Goal: Transaction & Acquisition: Purchase product/service

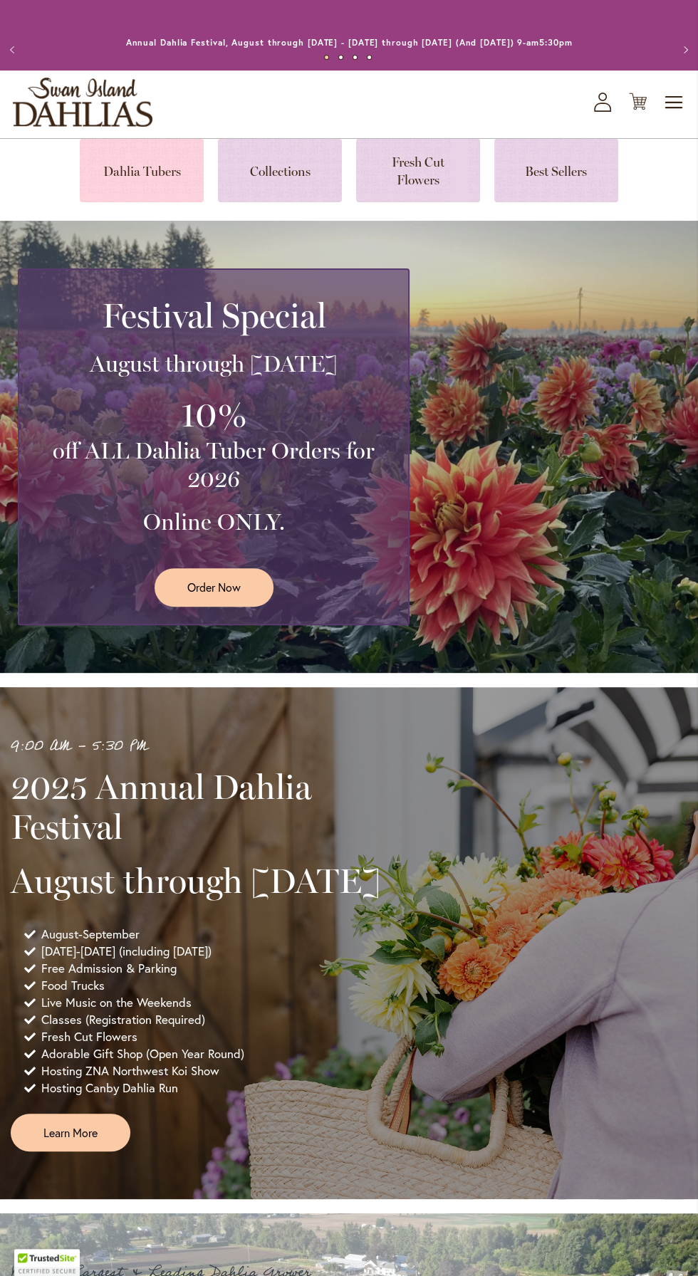
click at [149, 166] on link at bounding box center [142, 170] width 124 height 63
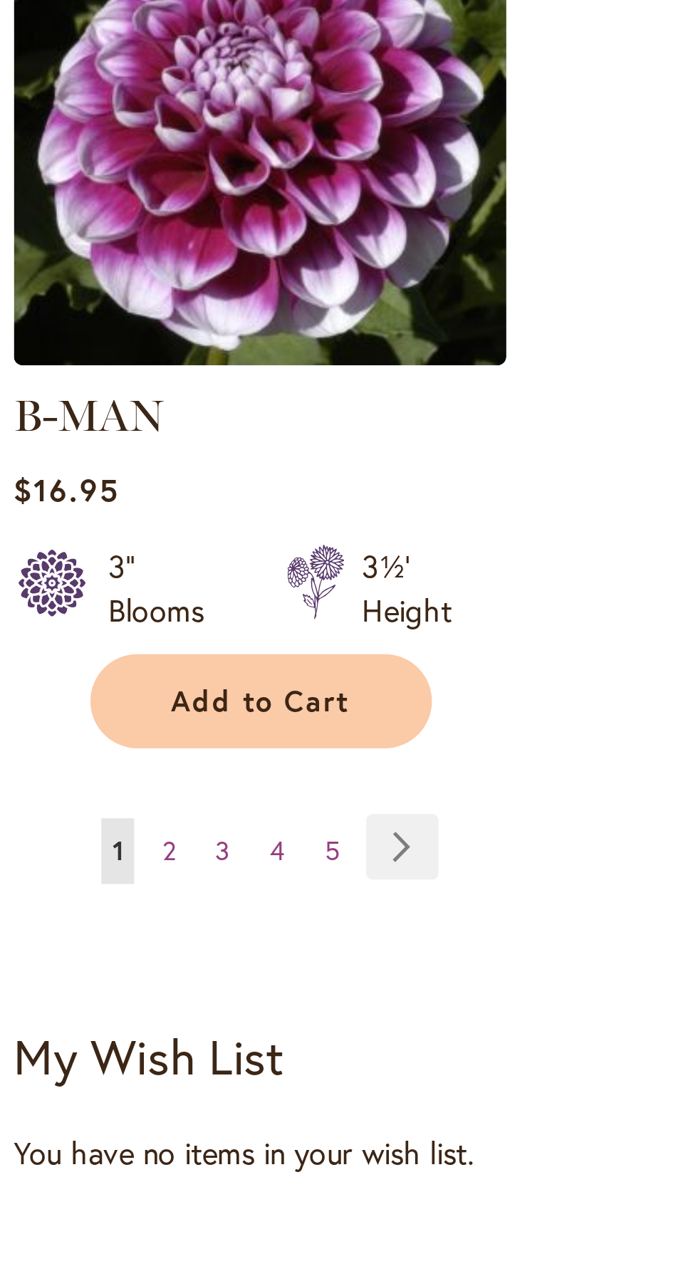
scroll to position [1593, 0]
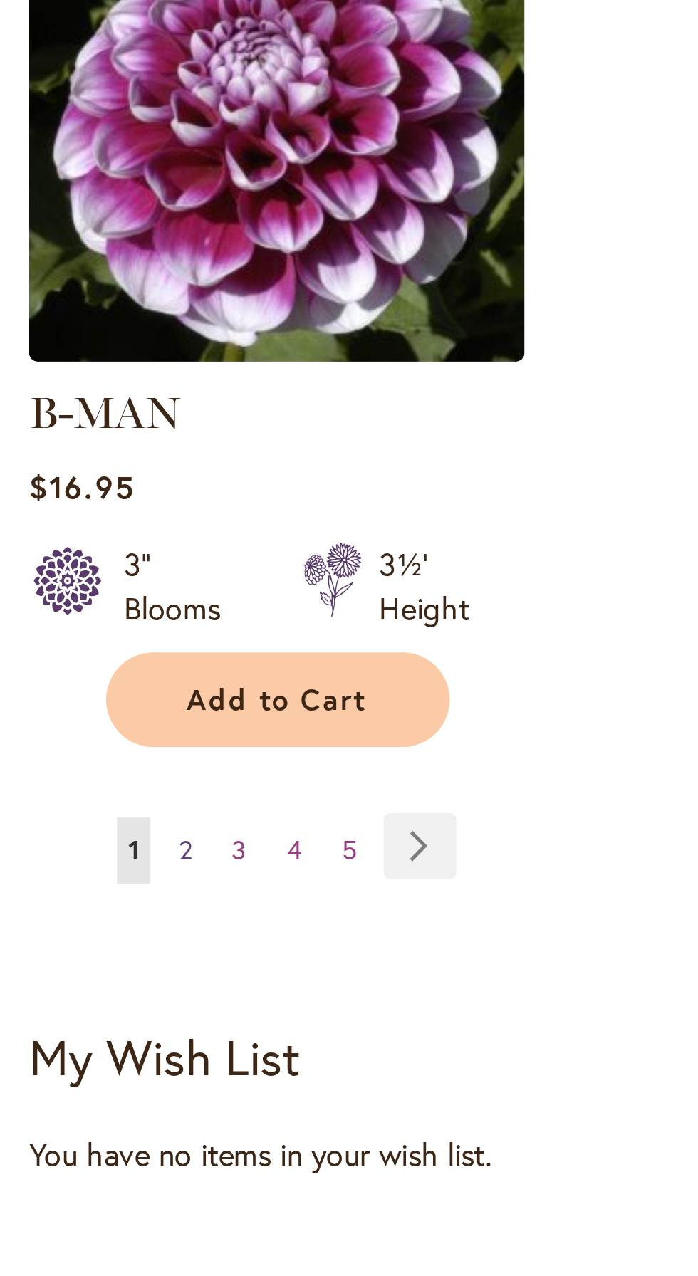
click at [63, 817] on span "2" at bounding box center [63, 822] width 4 height 11
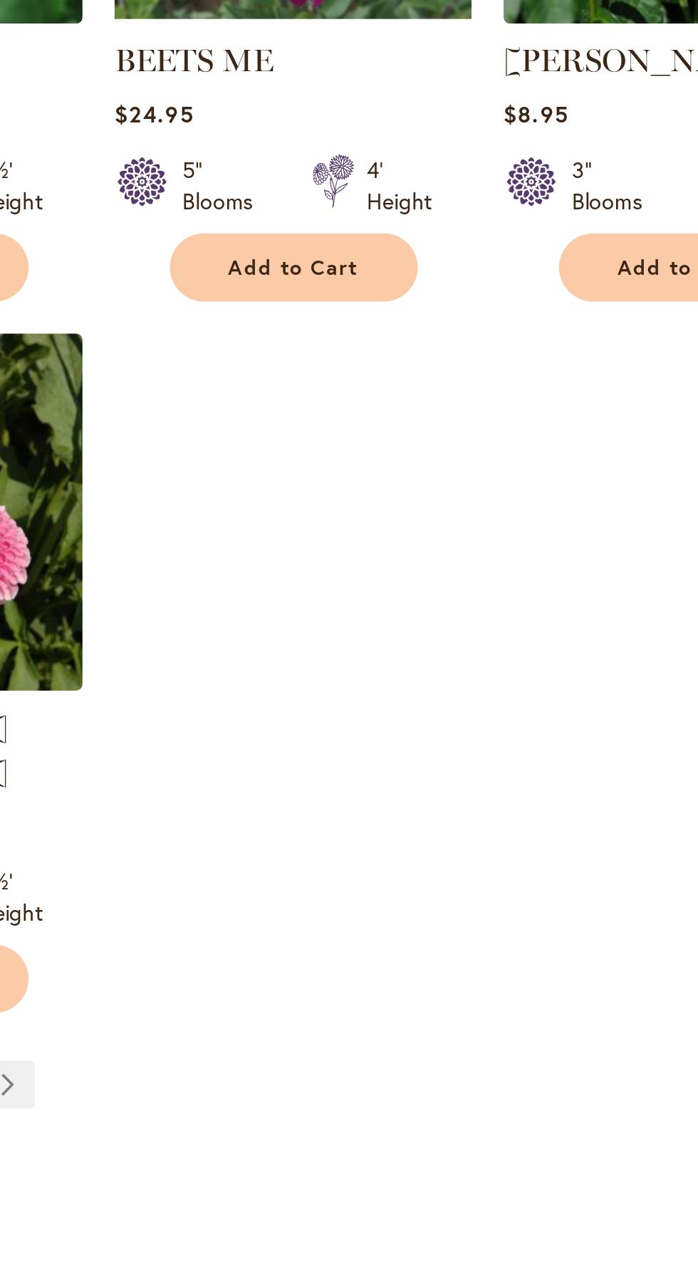
scroll to position [1305, 0]
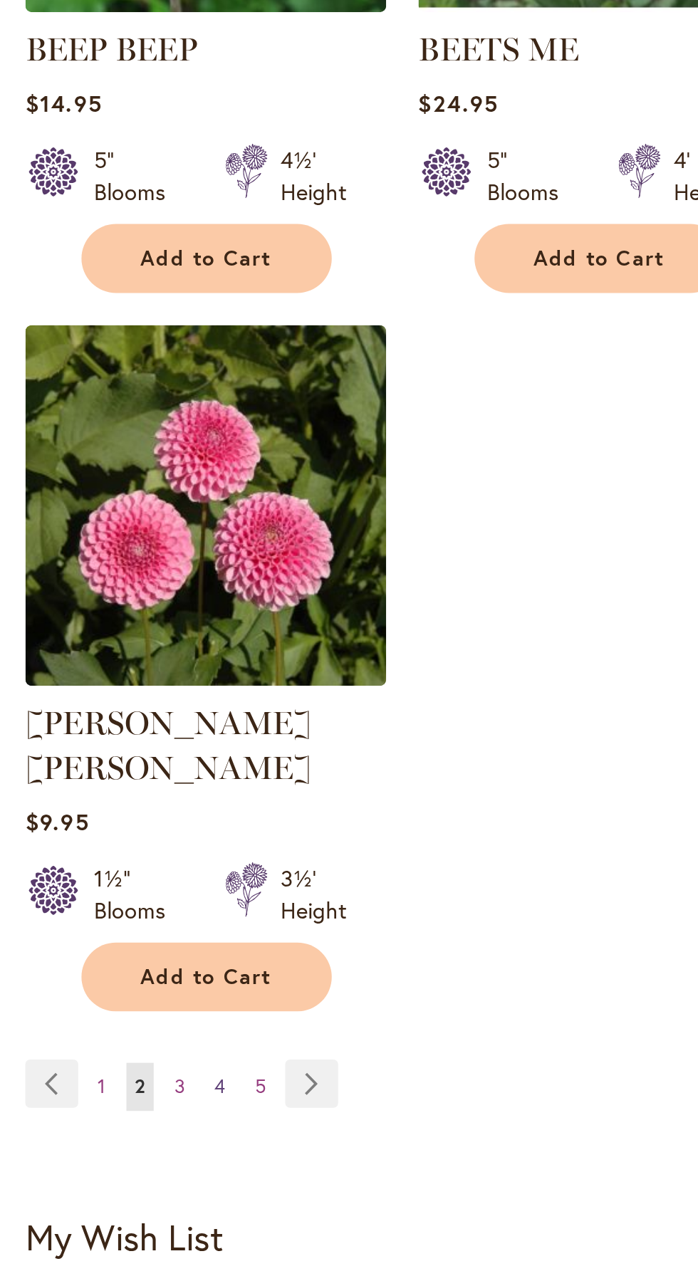
click at [98, 1105] on span "4" at bounding box center [99, 1110] width 5 height 11
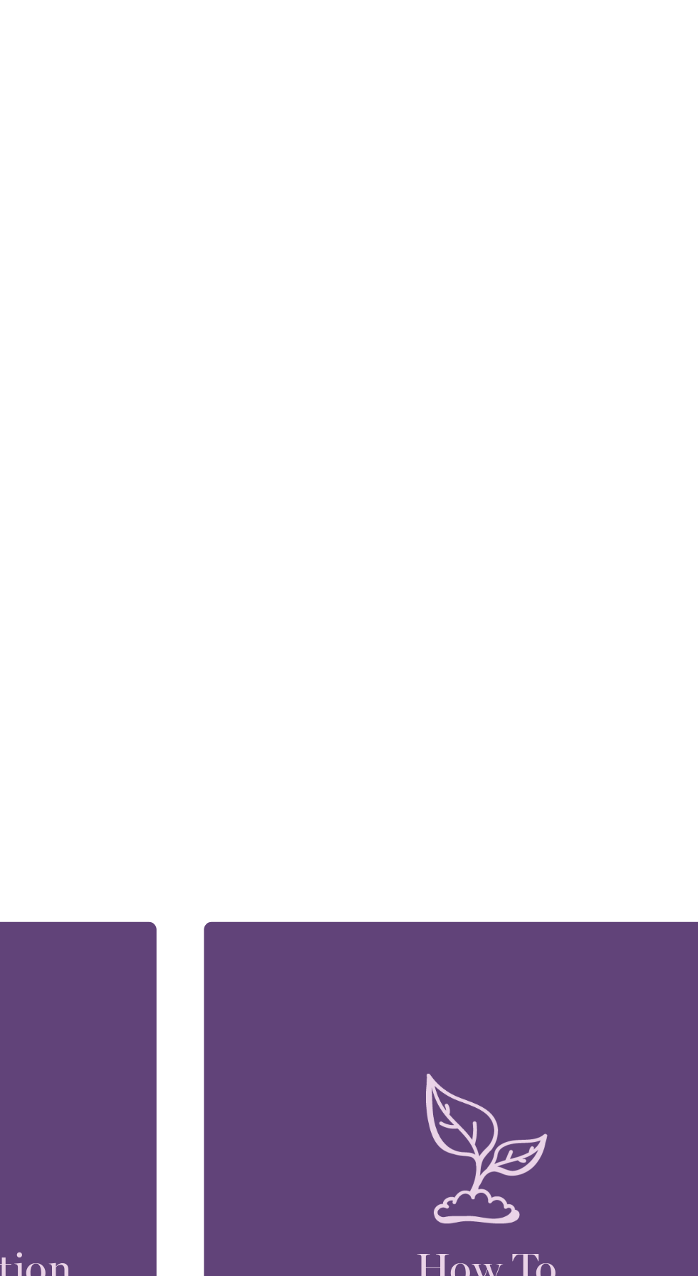
scroll to position [1850, 0]
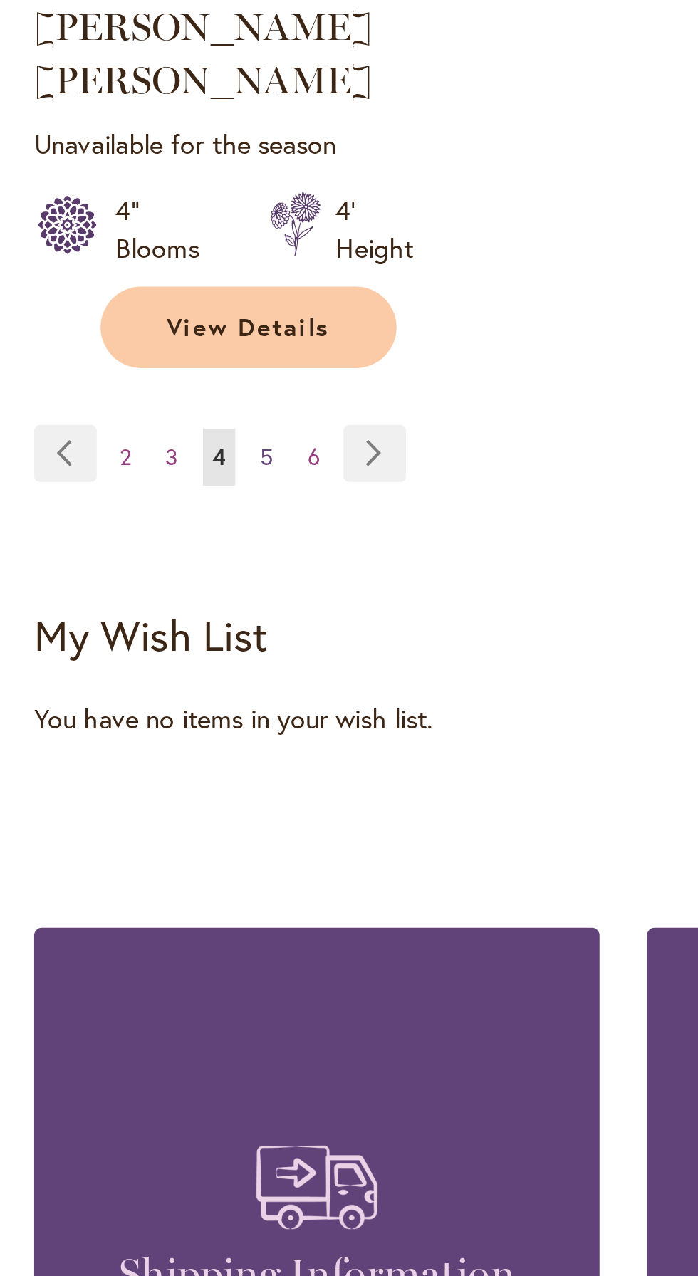
click at [103, 575] on link "Page 5" at bounding box center [100, 585] width 12 height 21
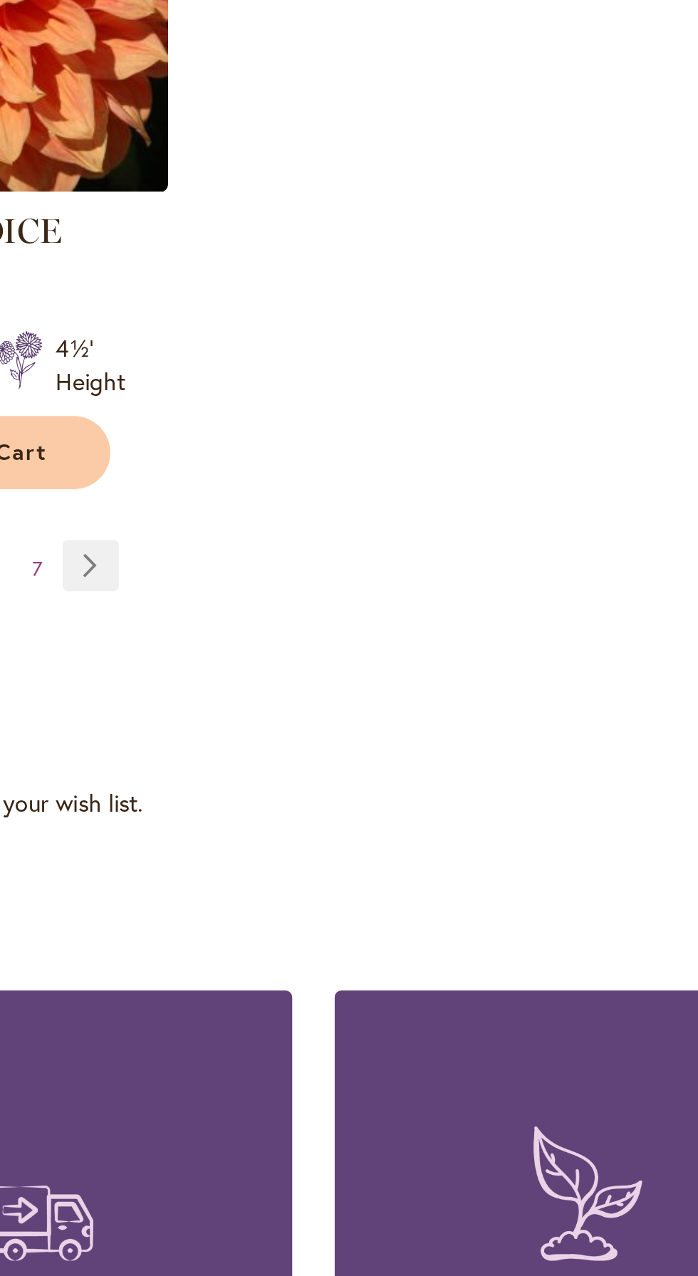
scroll to position [1791, 0]
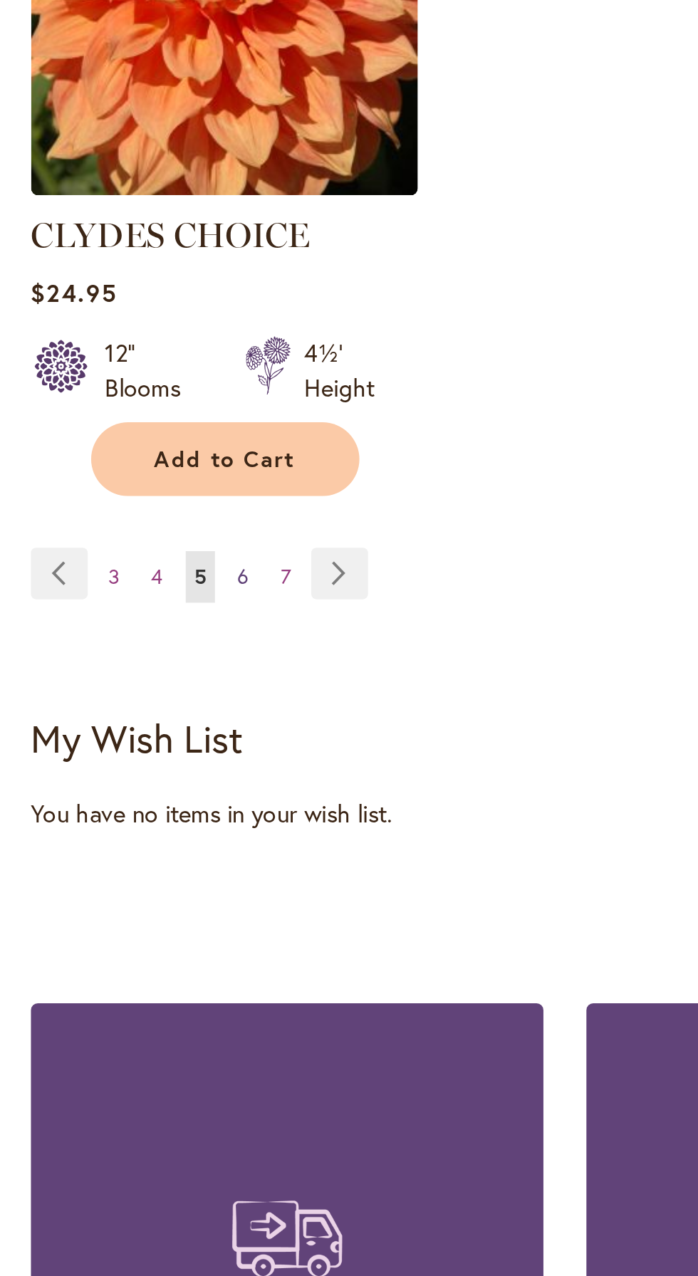
click at [100, 639] on span "6" at bounding box center [100, 644] width 5 height 11
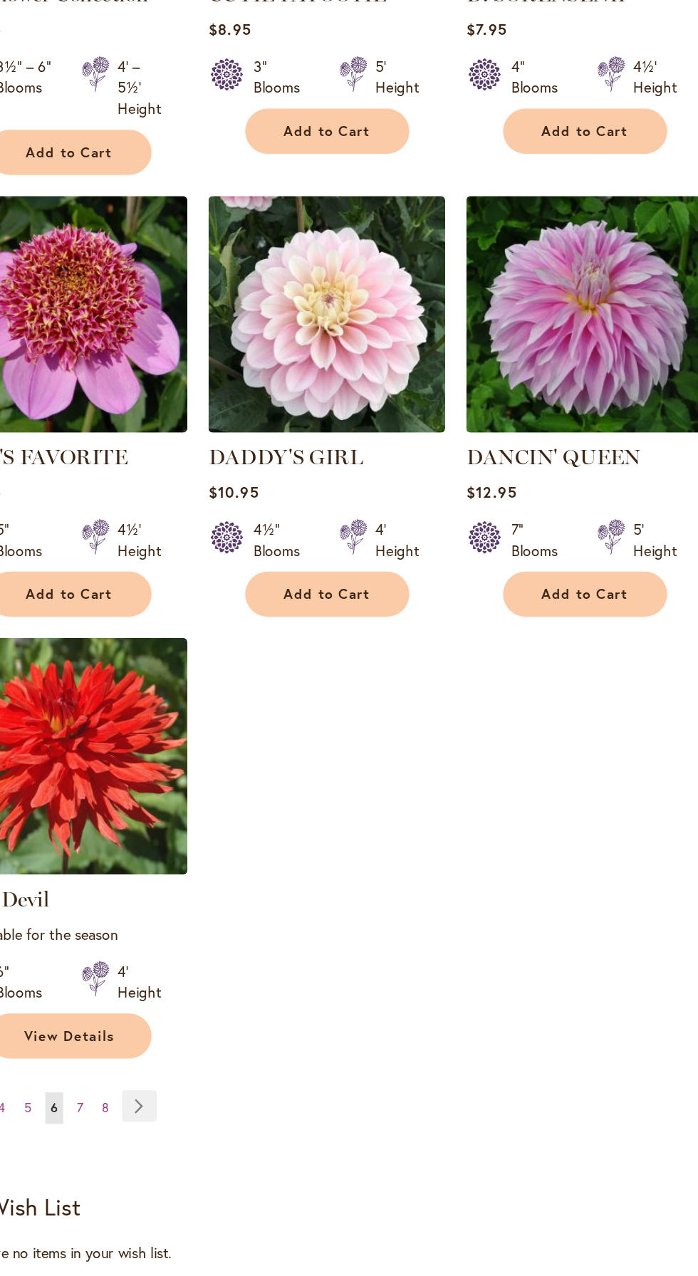
scroll to position [1315, 0]
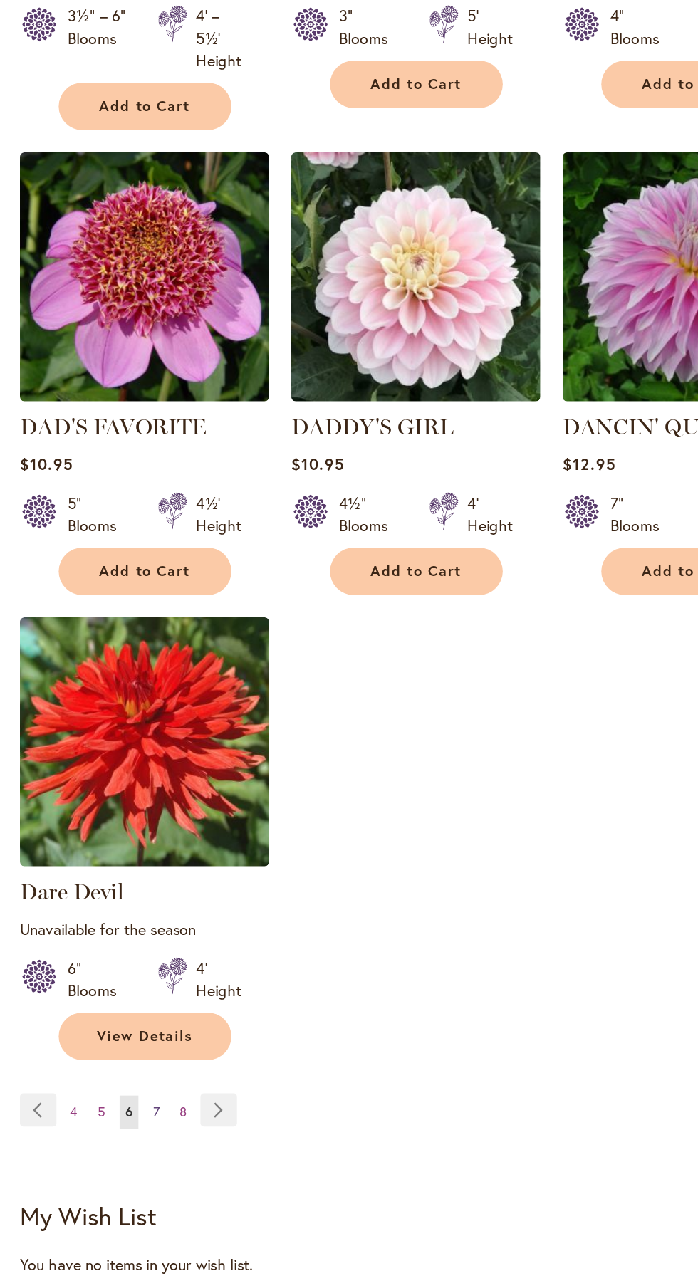
click at [100, 1112] on span "7" at bounding box center [100, 1115] width 4 height 11
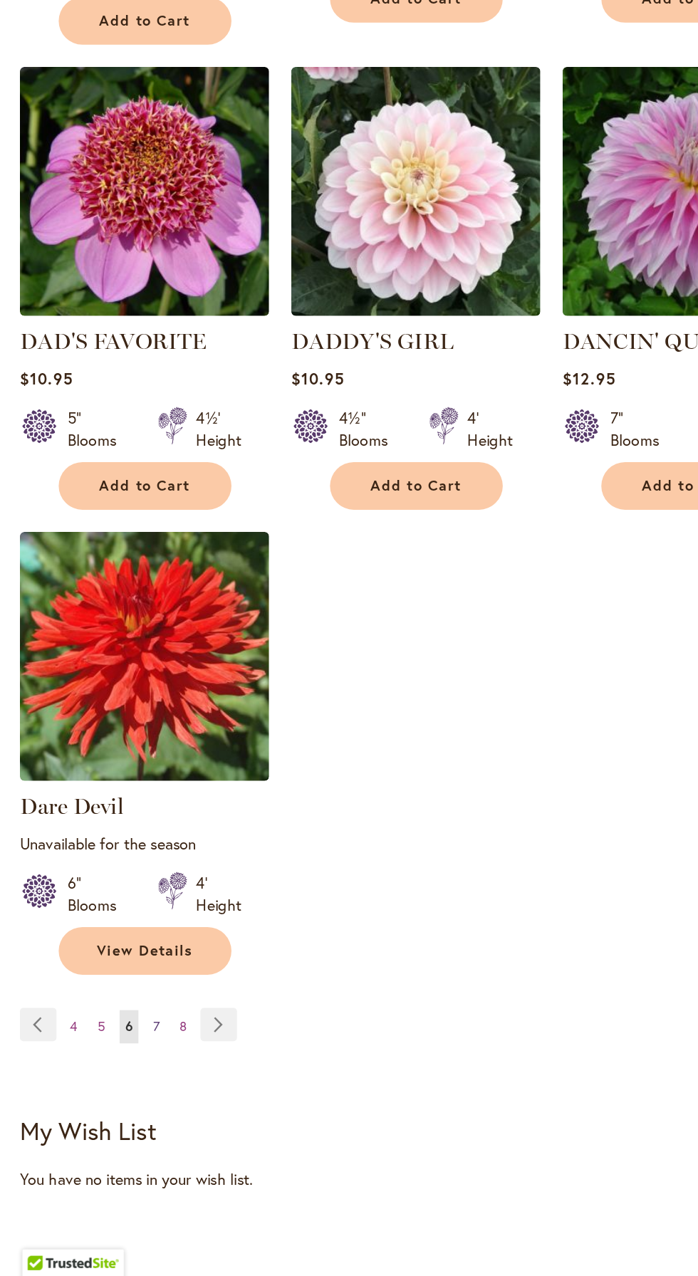
scroll to position [1322, 0]
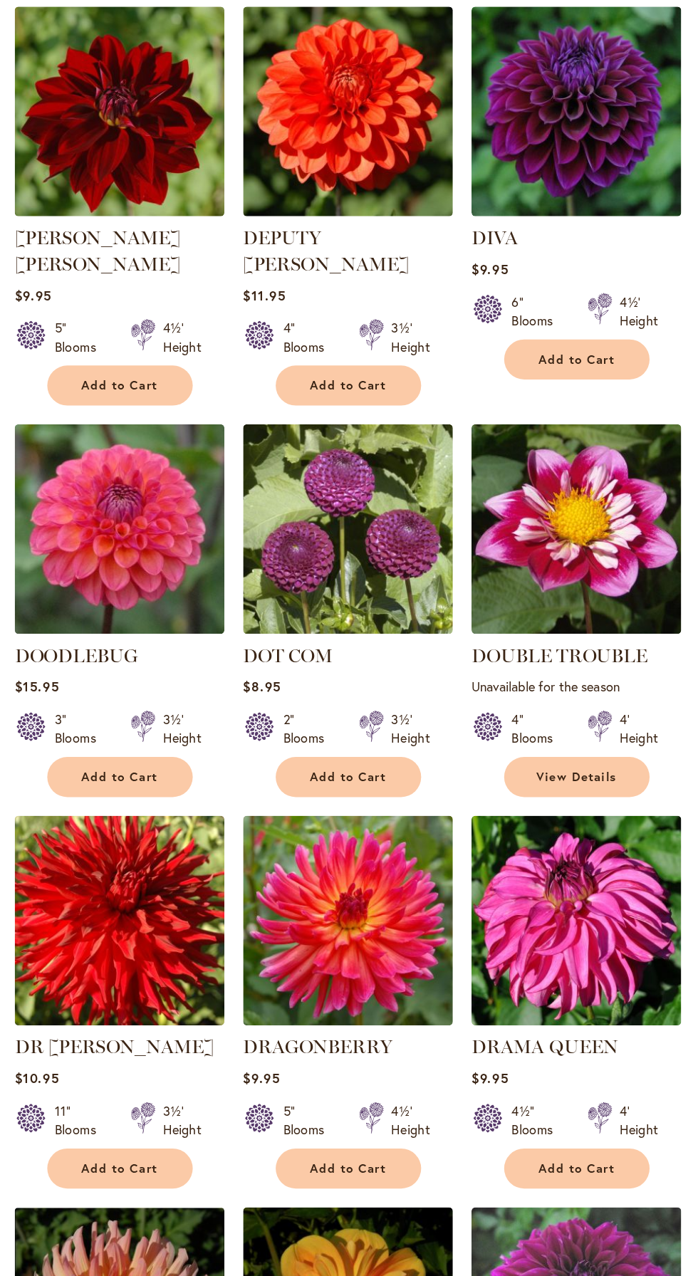
scroll to position [821, 0]
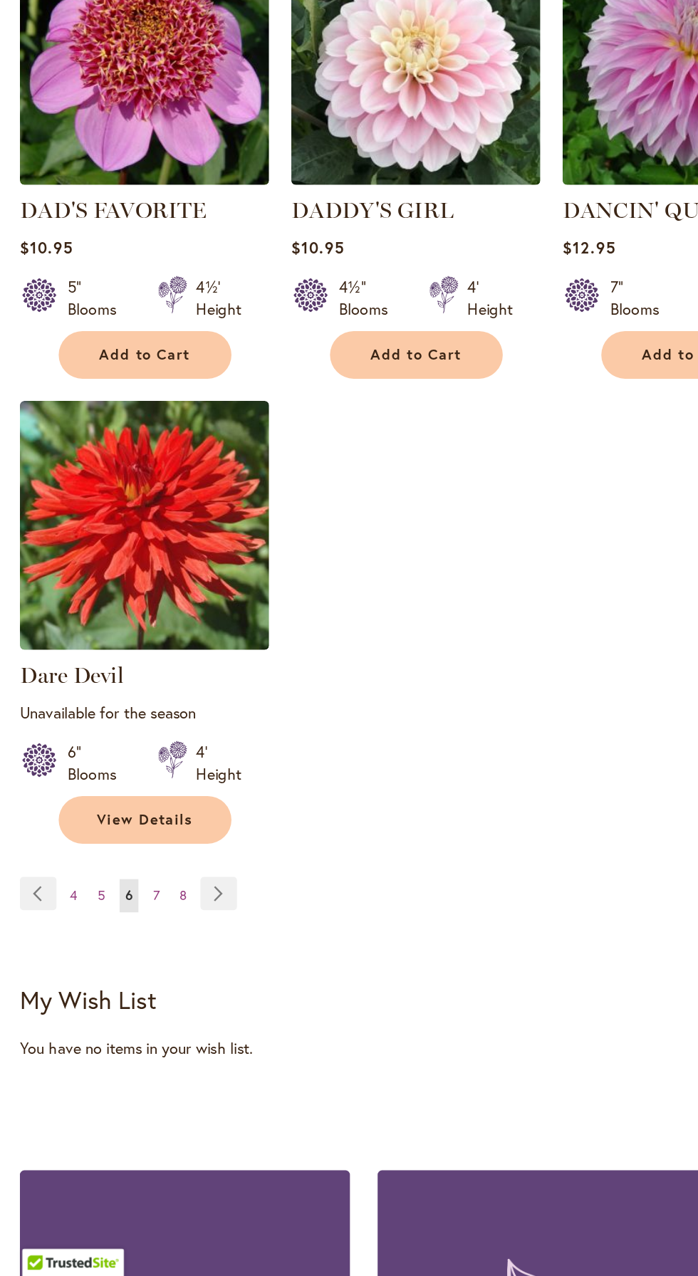
scroll to position [1322, 0]
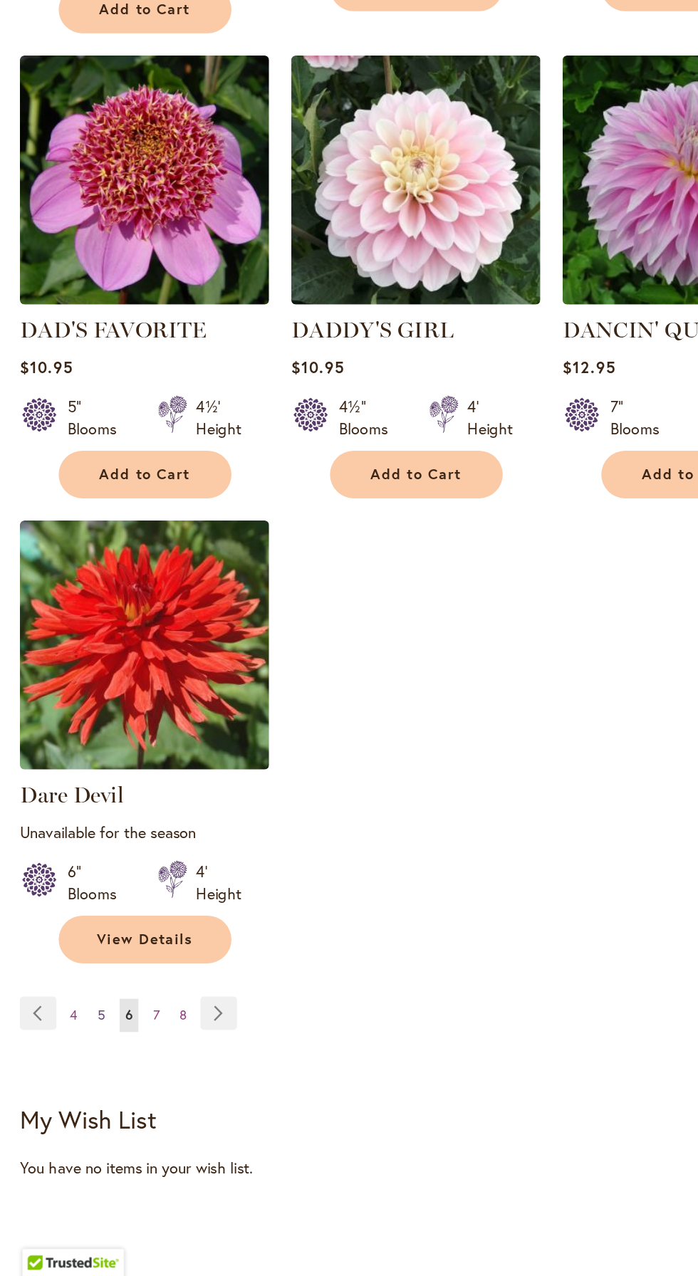
click at [65, 1105] on span "5" at bounding box center [65, 1107] width 5 height 11
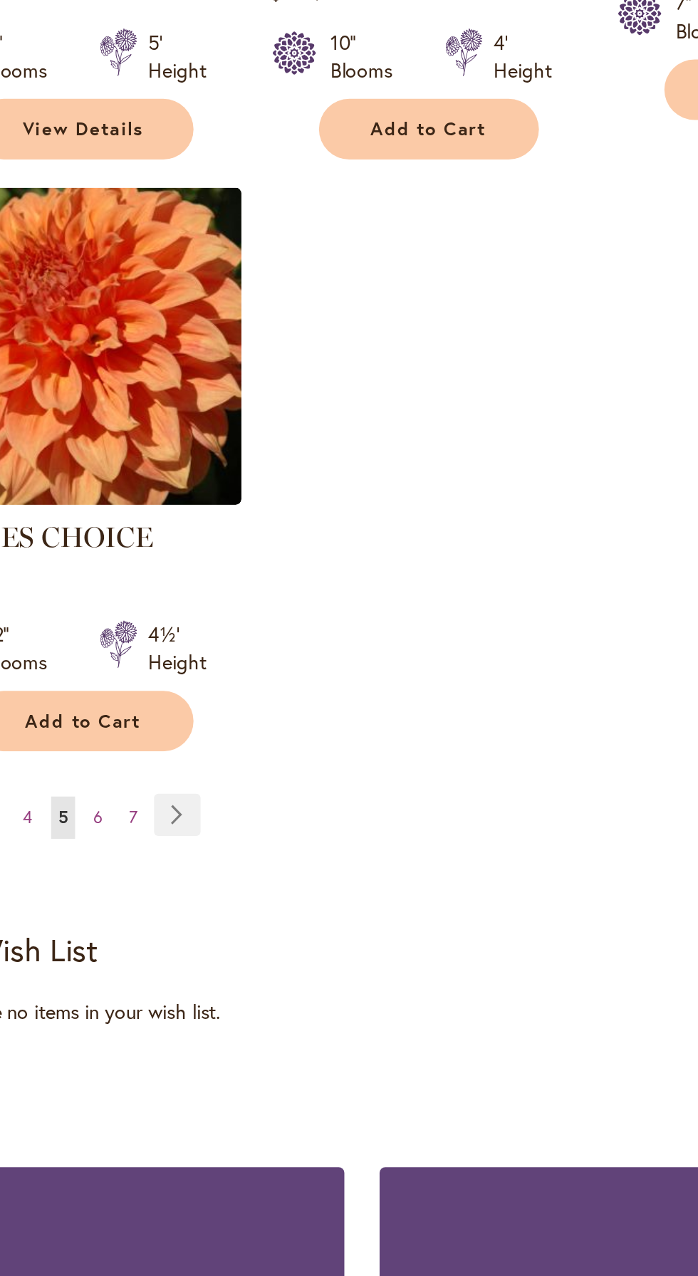
scroll to position [1644, 0]
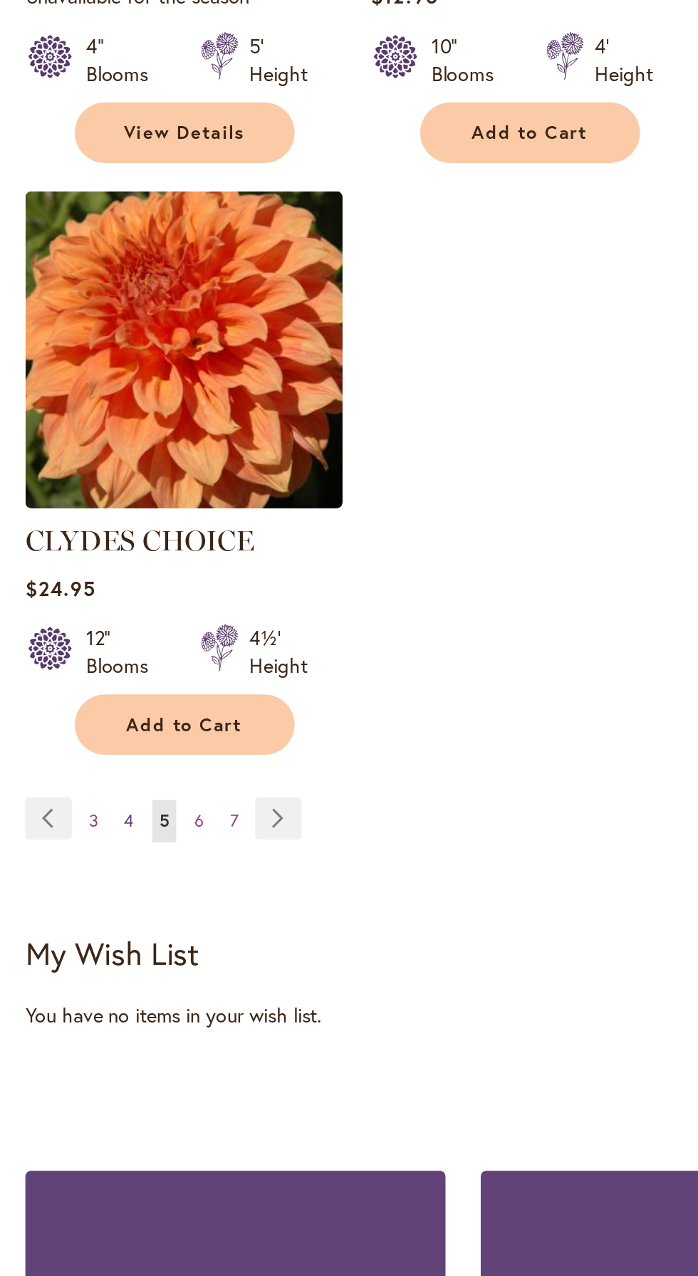
click at [63, 786] on span "4" at bounding box center [65, 791] width 5 height 11
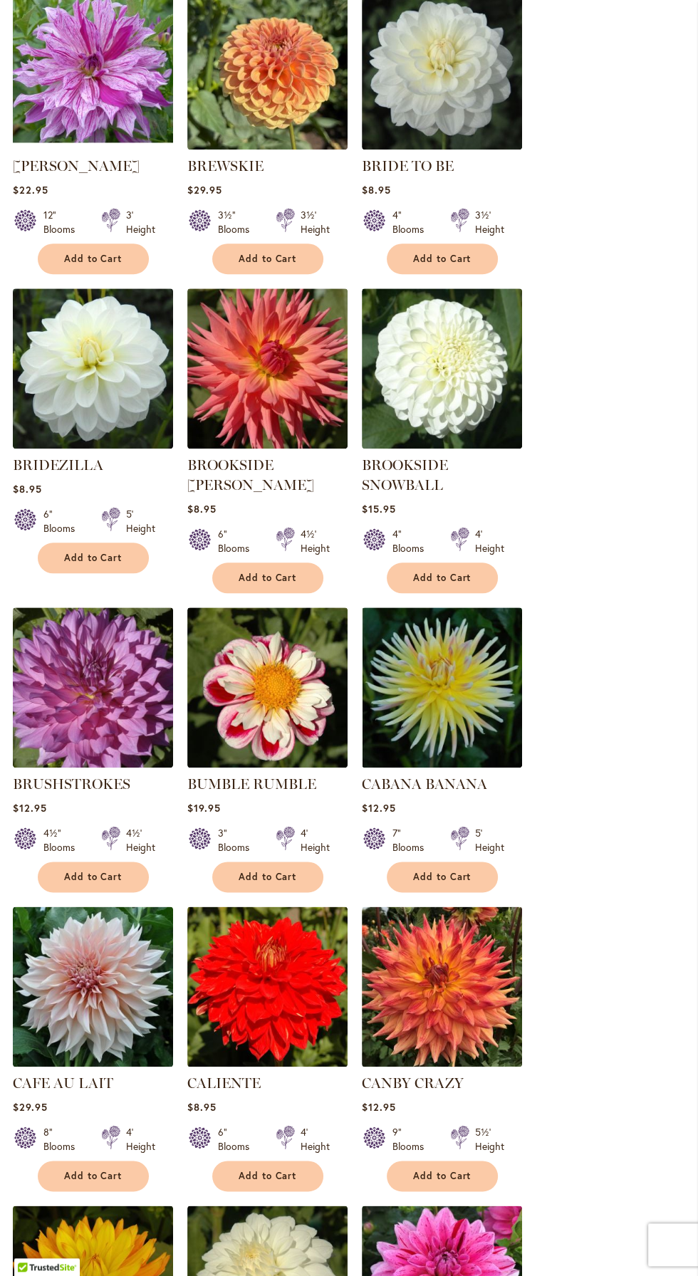
scroll to position [595, 0]
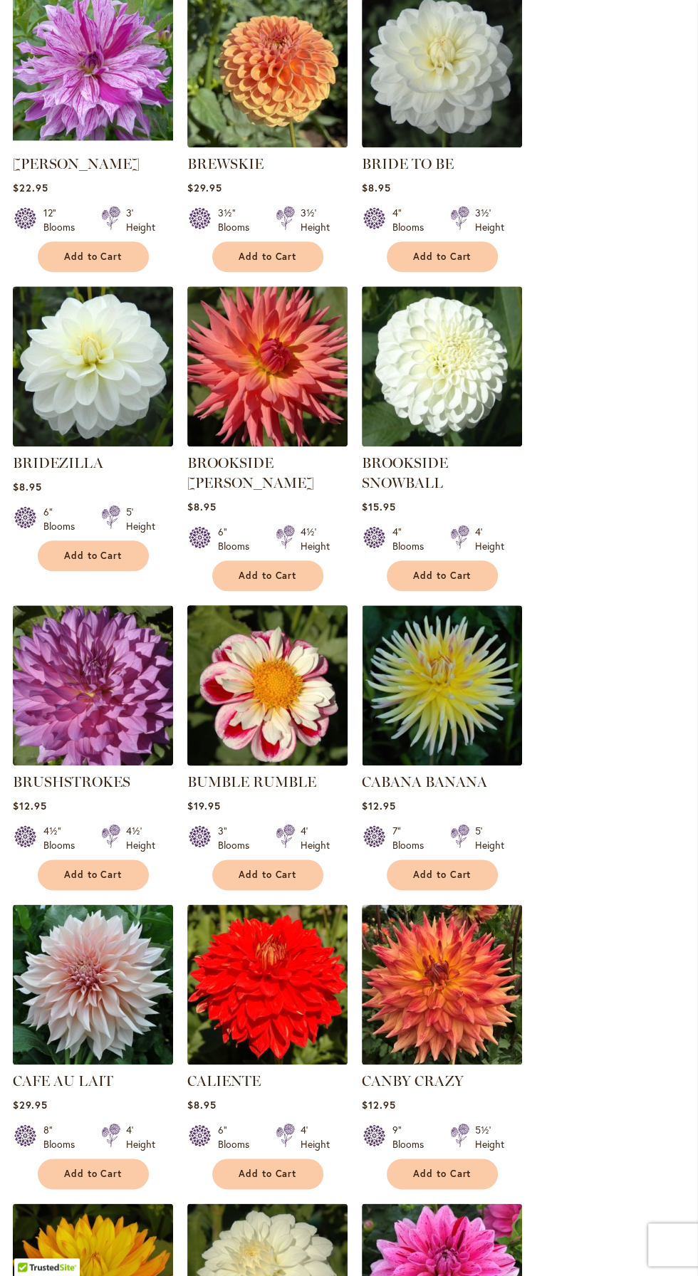
click at [268, 718] on img at bounding box center [267, 685] width 168 height 168
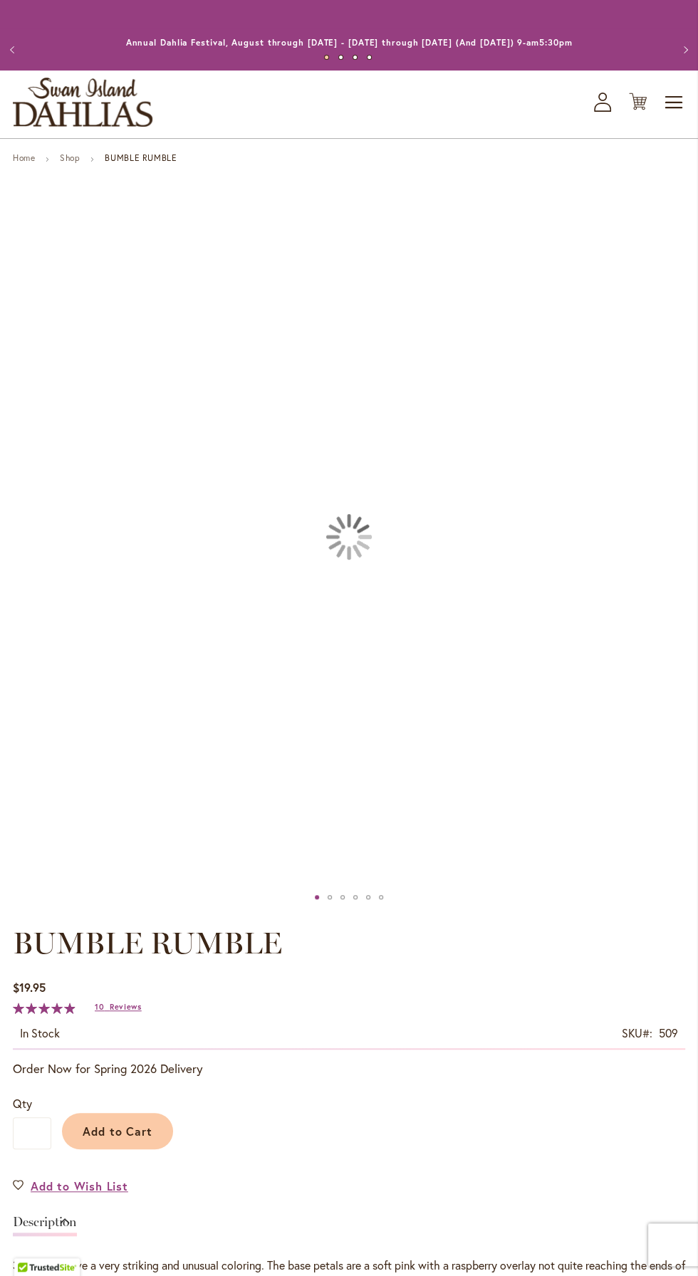
scroll to position [3, 0]
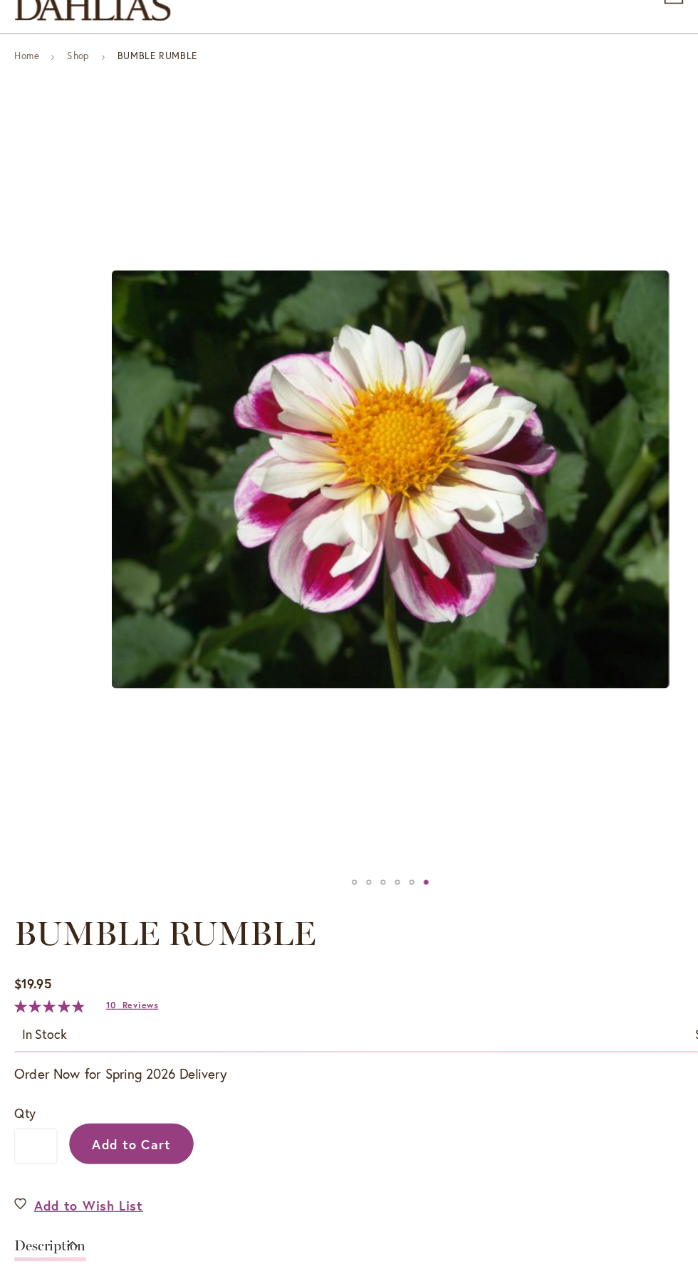
click at [128, 1112] on button "Add to Cart" at bounding box center [117, 1128] width 111 height 36
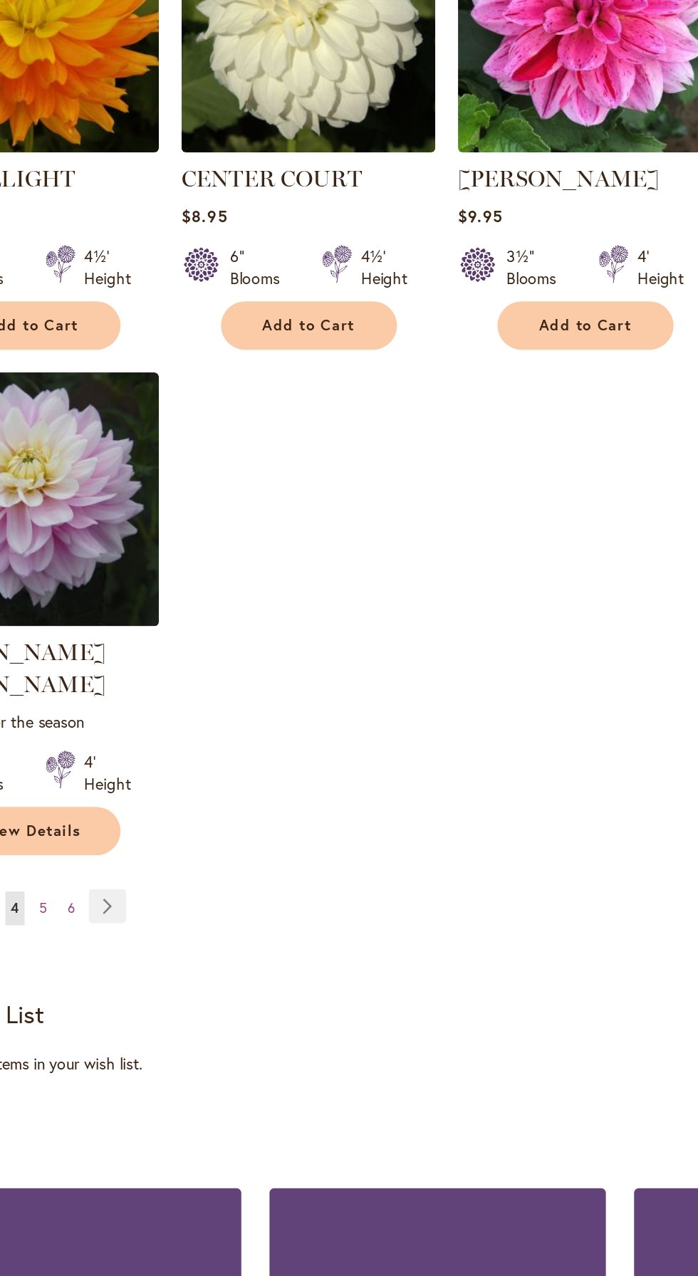
scroll to position [1487, 0]
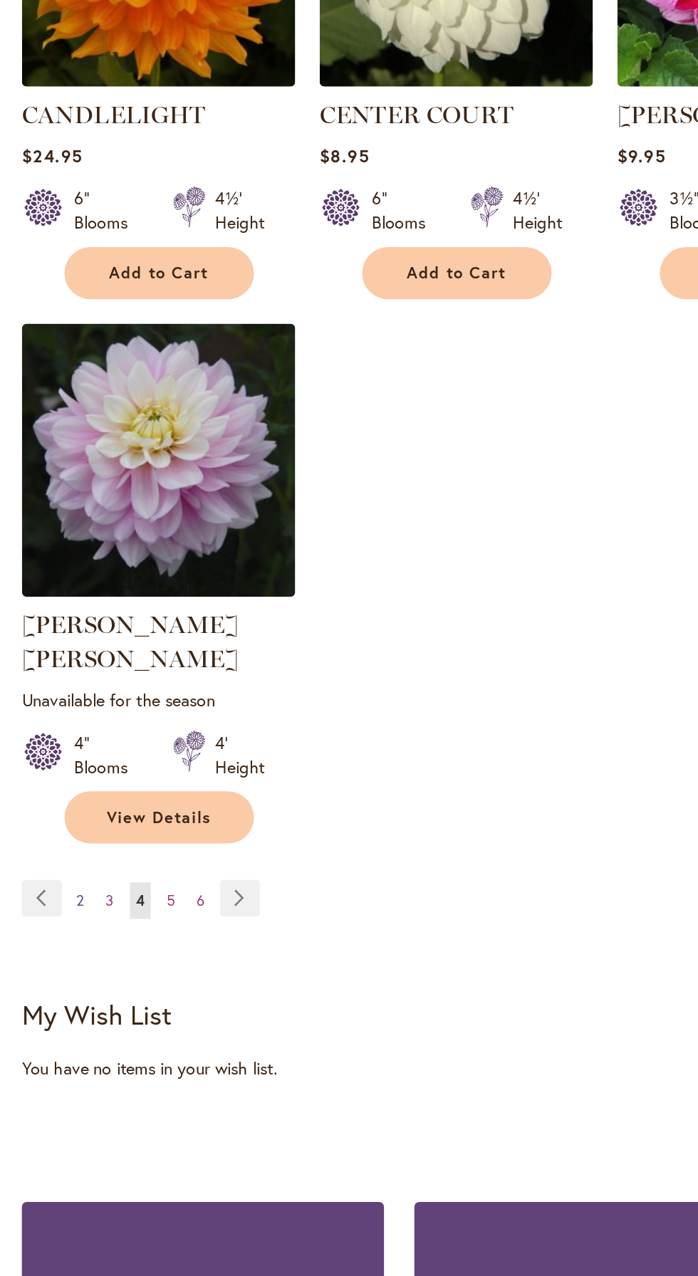
click at [47, 943] on span "2" at bounding box center [47, 948] width 4 height 11
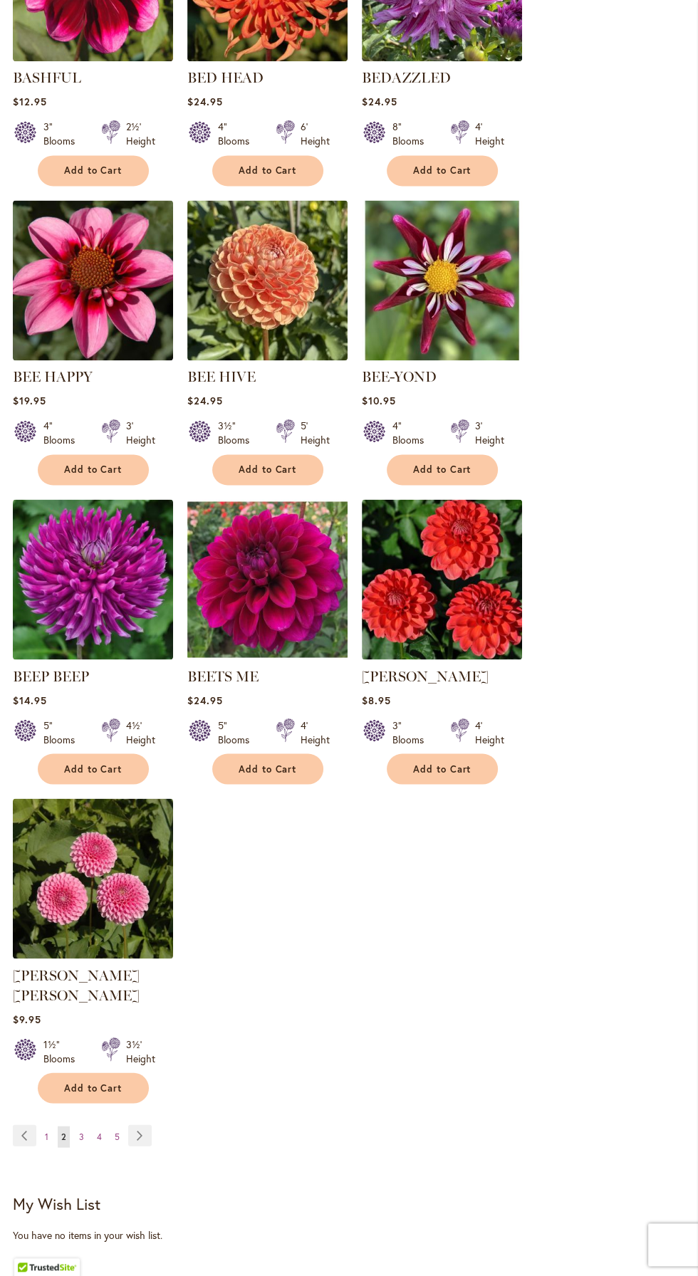
scroll to position [1279, 0]
click at [45, 1131] on span "1" at bounding box center [47, 1136] width 4 height 11
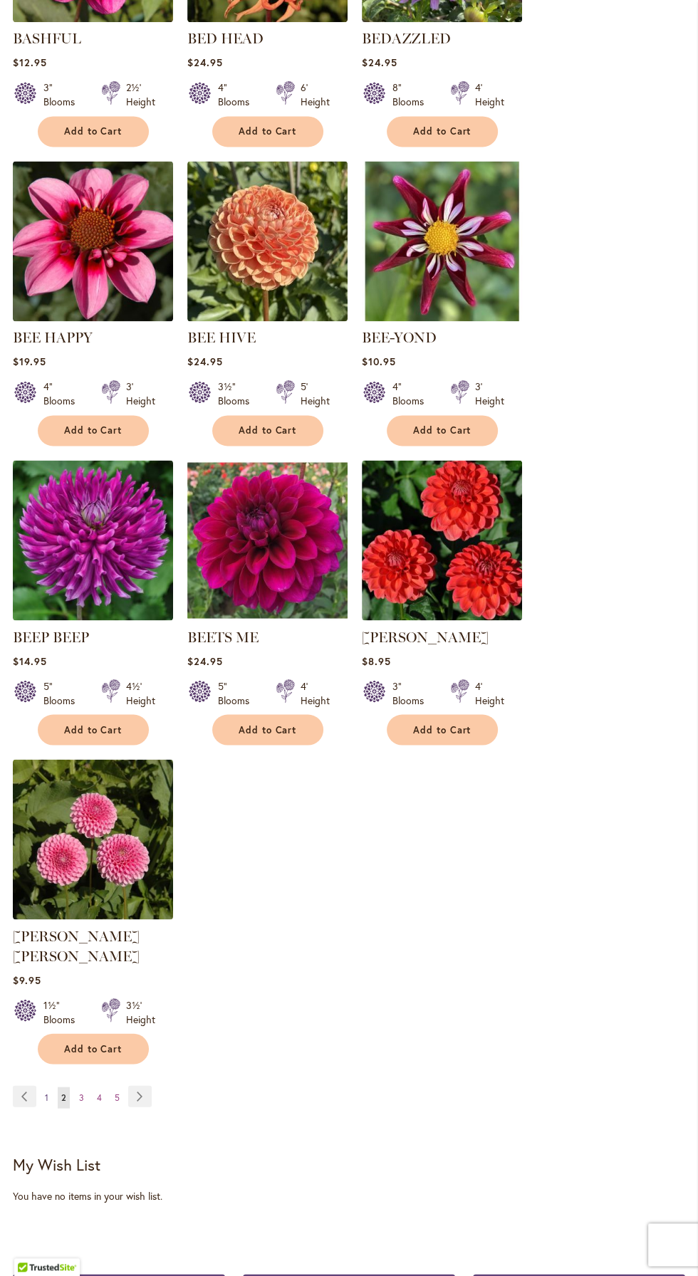
scroll to position [1374, 0]
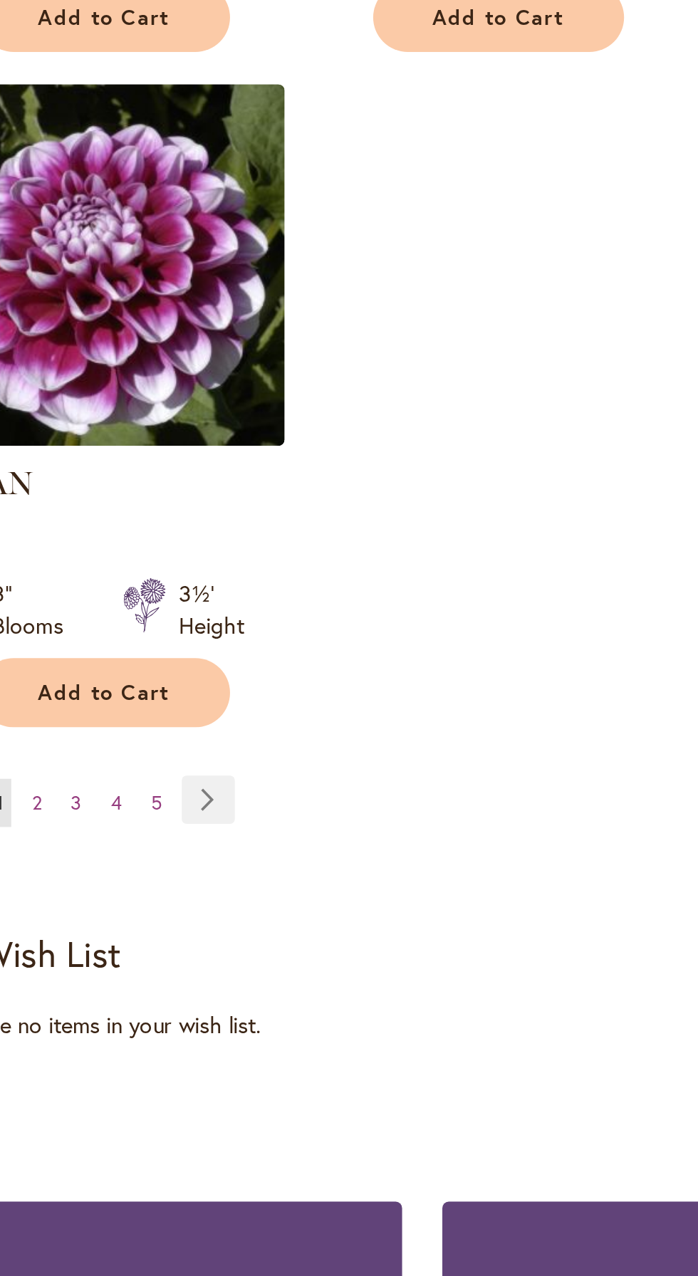
scroll to position [1406, 0]
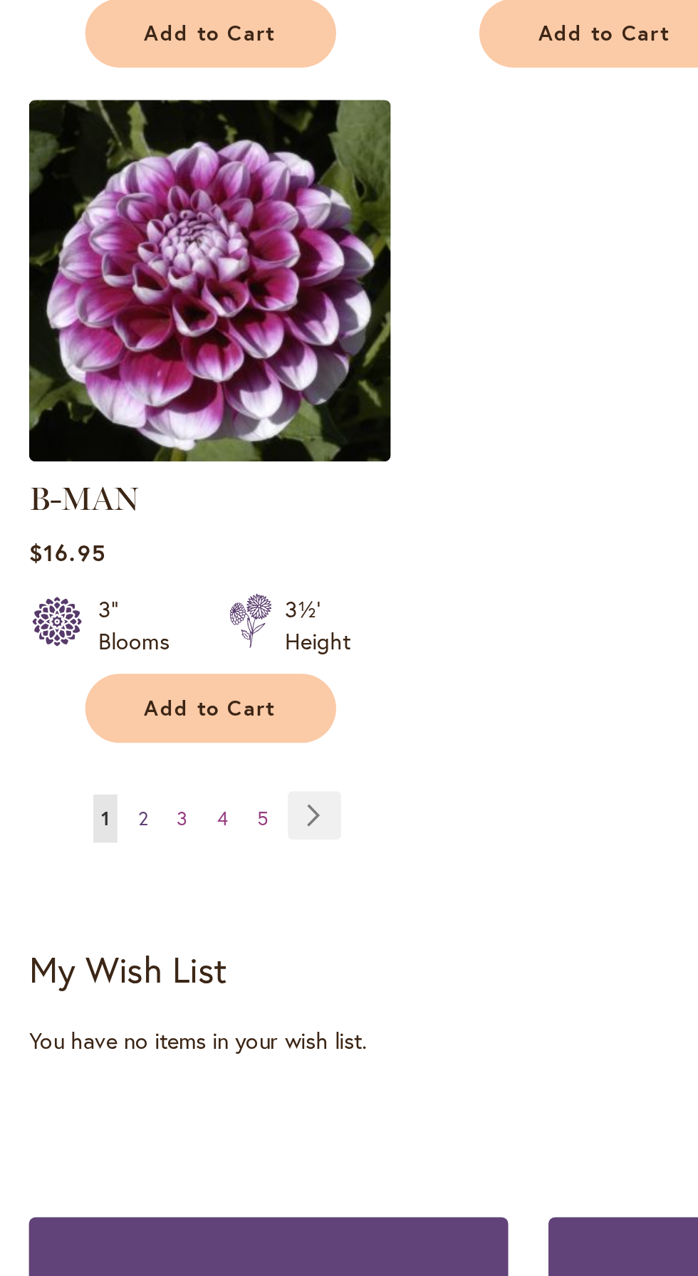
click at [64, 1004] on span "2" at bounding box center [63, 1009] width 4 height 11
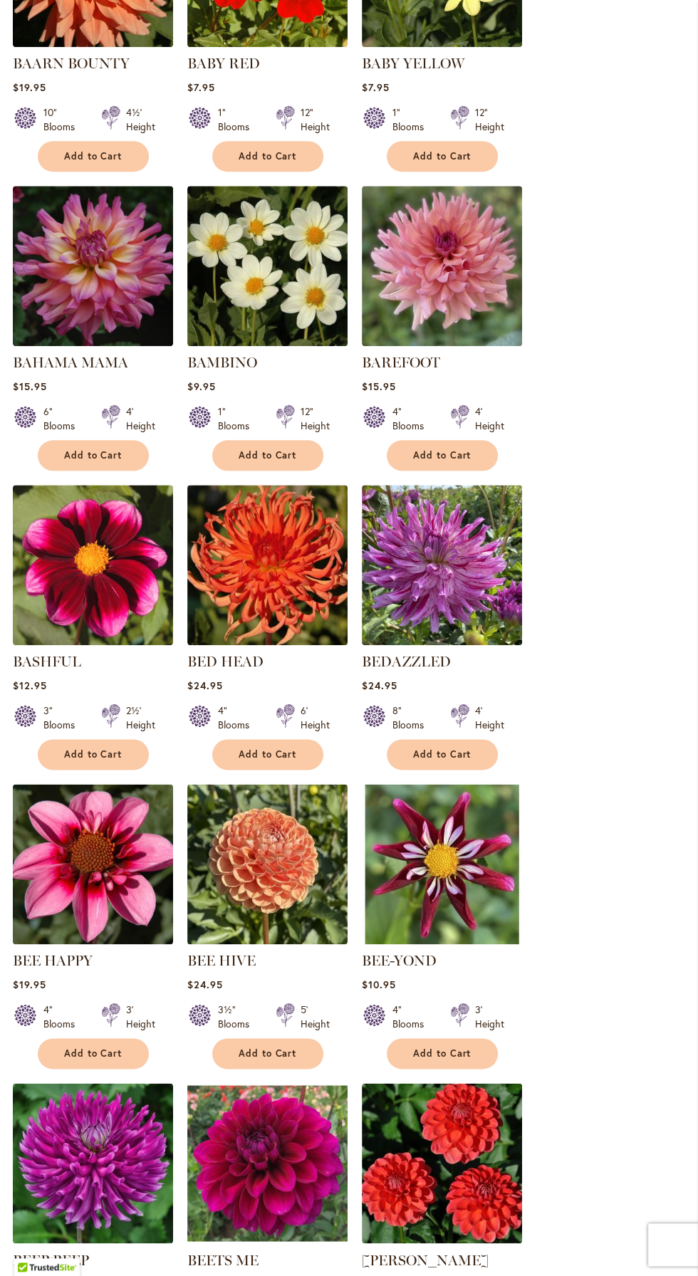
scroll to position [700, 0]
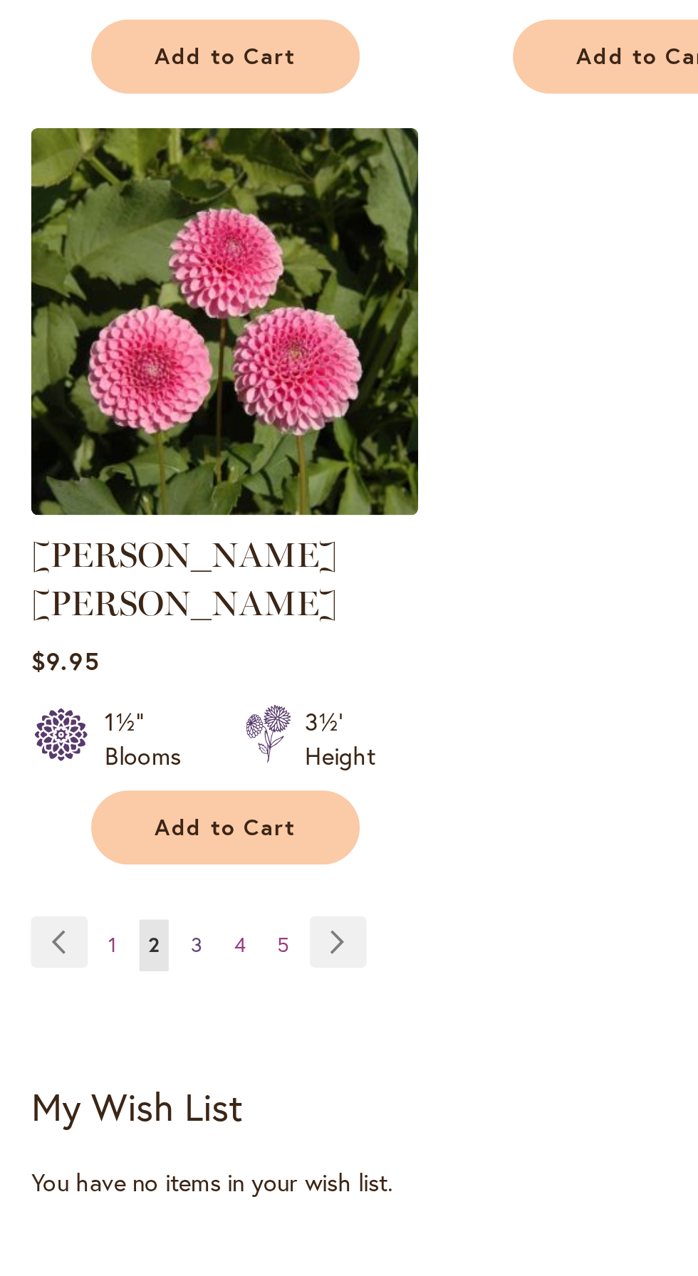
click at [84, 1086] on link "Page 3" at bounding box center [81, 1096] width 12 height 21
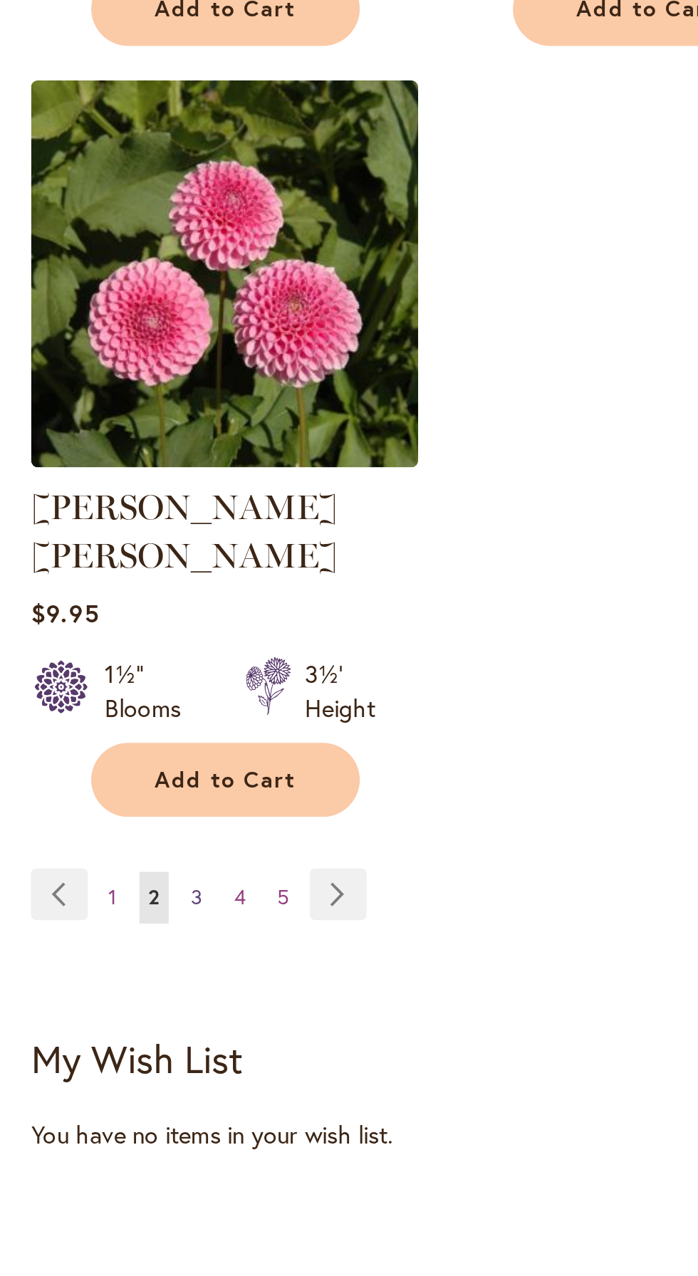
scroll to position [1319, 0]
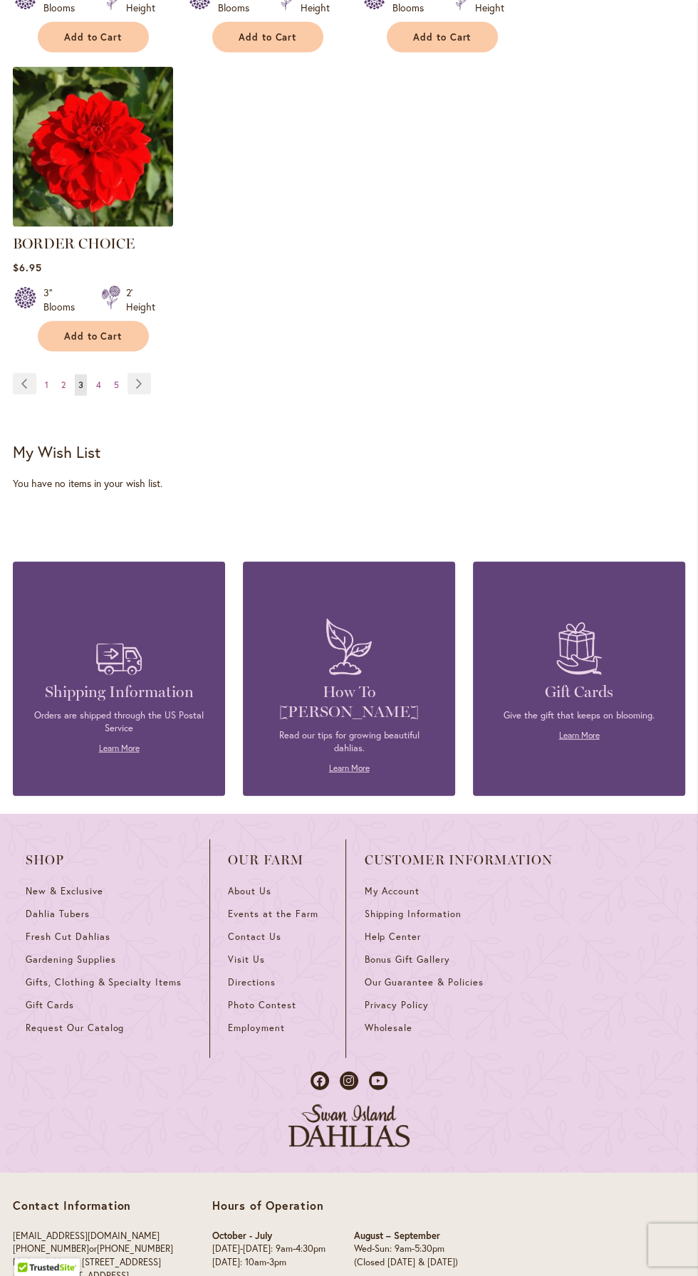
scroll to position [2040, 0]
